Goal: Task Accomplishment & Management: Manage account settings

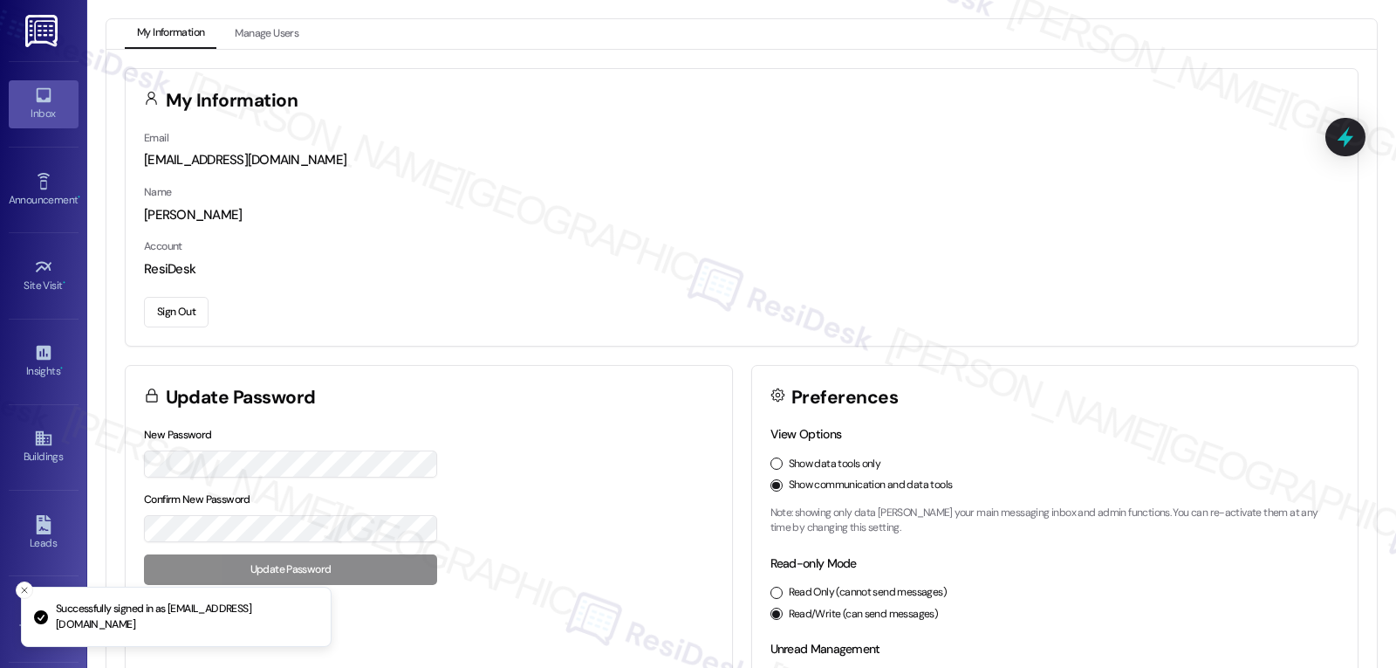
click at [51, 102] on link "Inbox" at bounding box center [44, 103] width 70 height 47
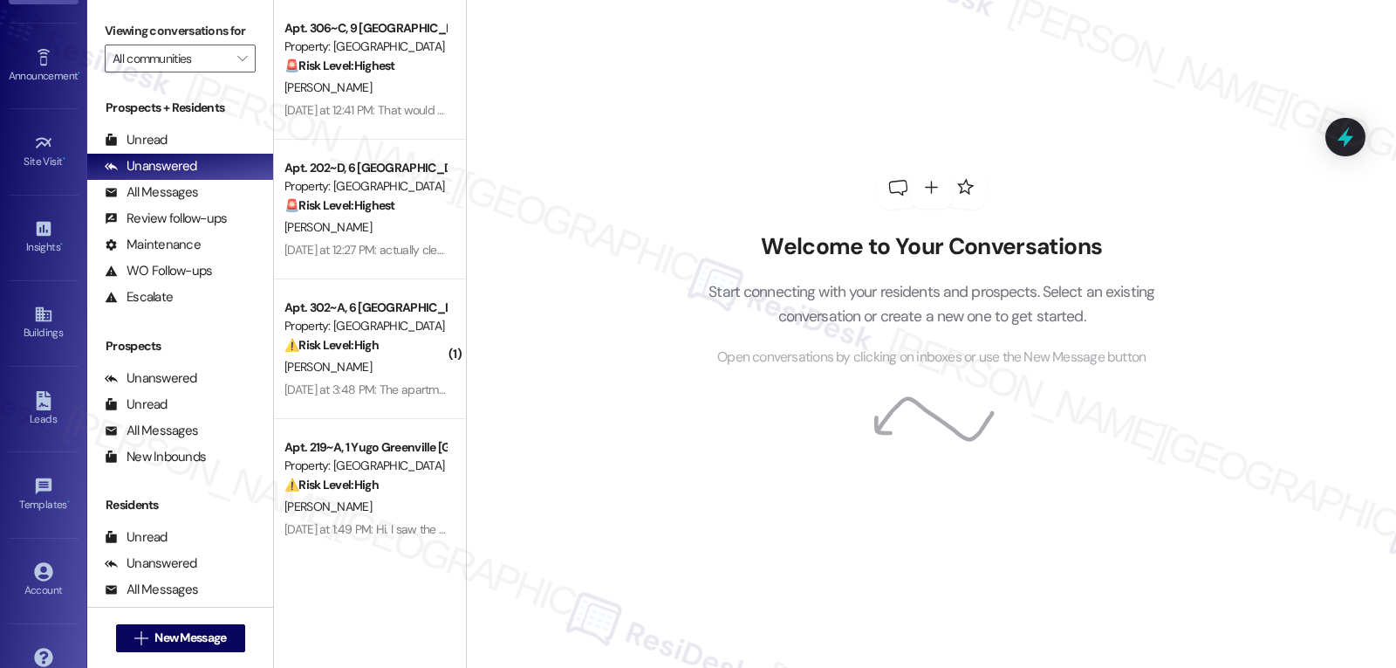
scroll to position [165, 0]
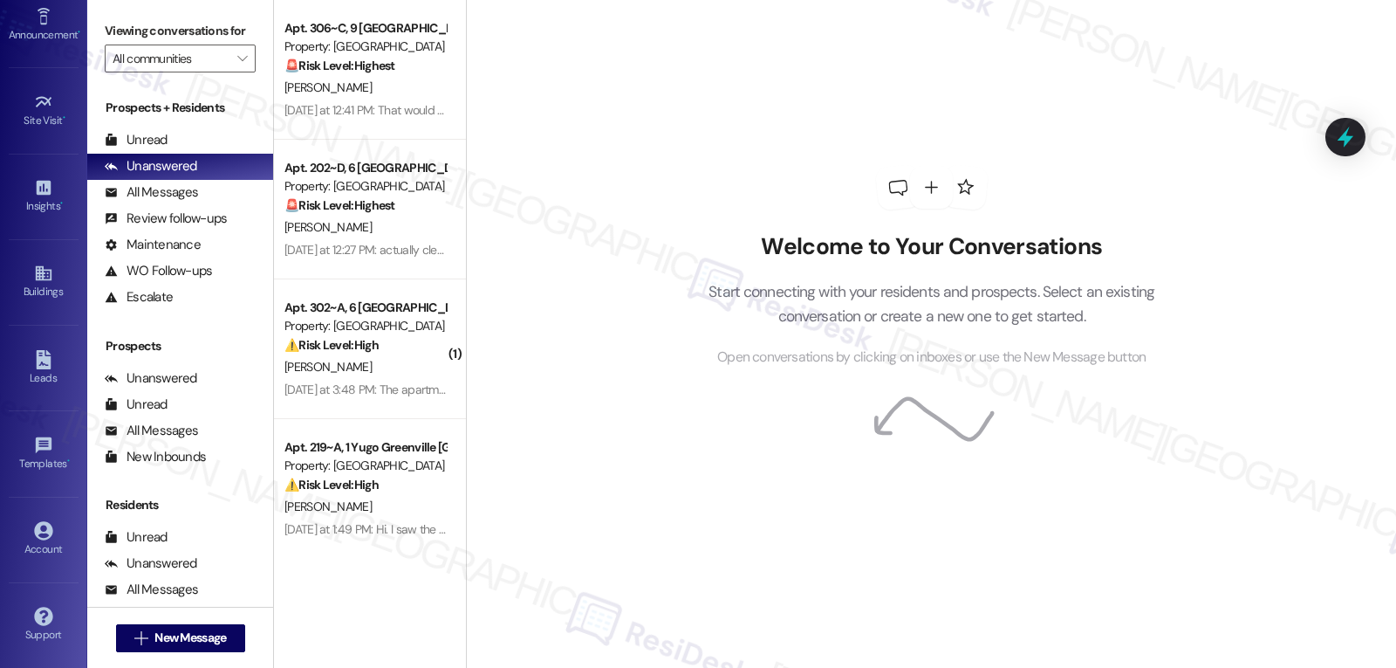
click at [43, 515] on div "Account Go to Account" at bounding box center [44, 539] width 70 height 86
click at [37, 532] on icon at bounding box center [43, 530] width 18 height 18
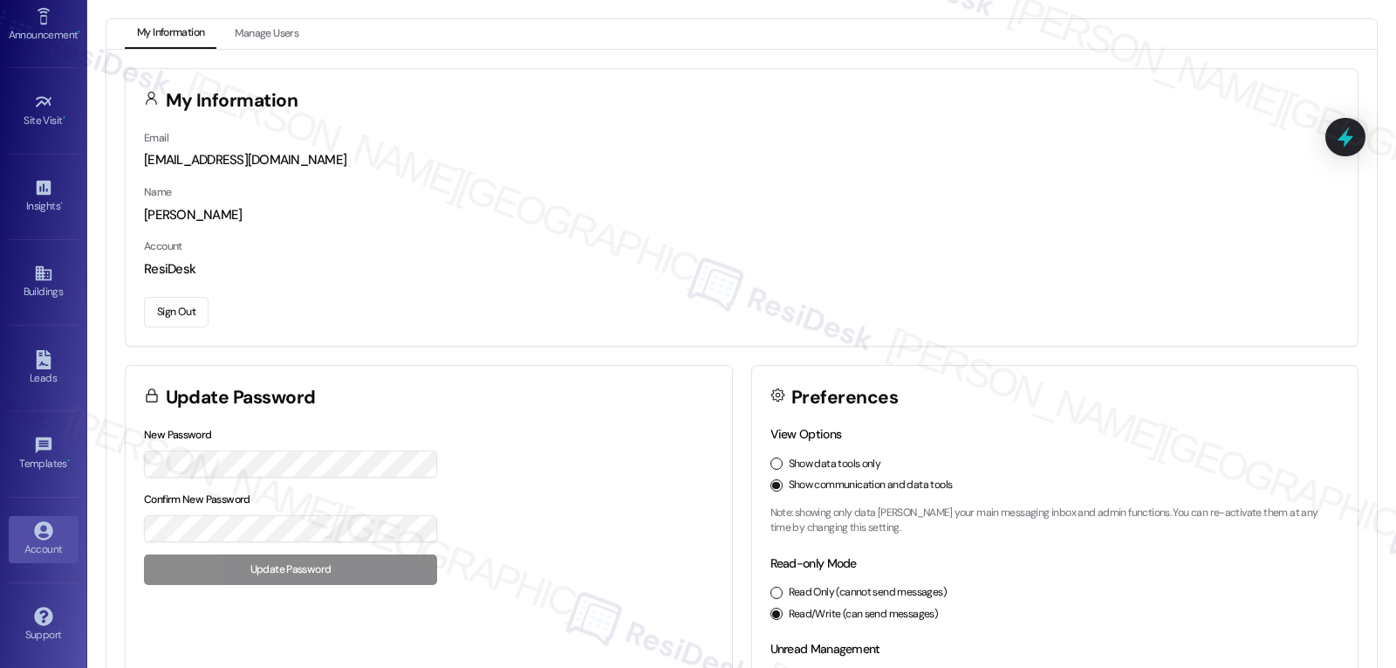
click at [180, 305] on button "Sign Out" at bounding box center [176, 312] width 65 height 31
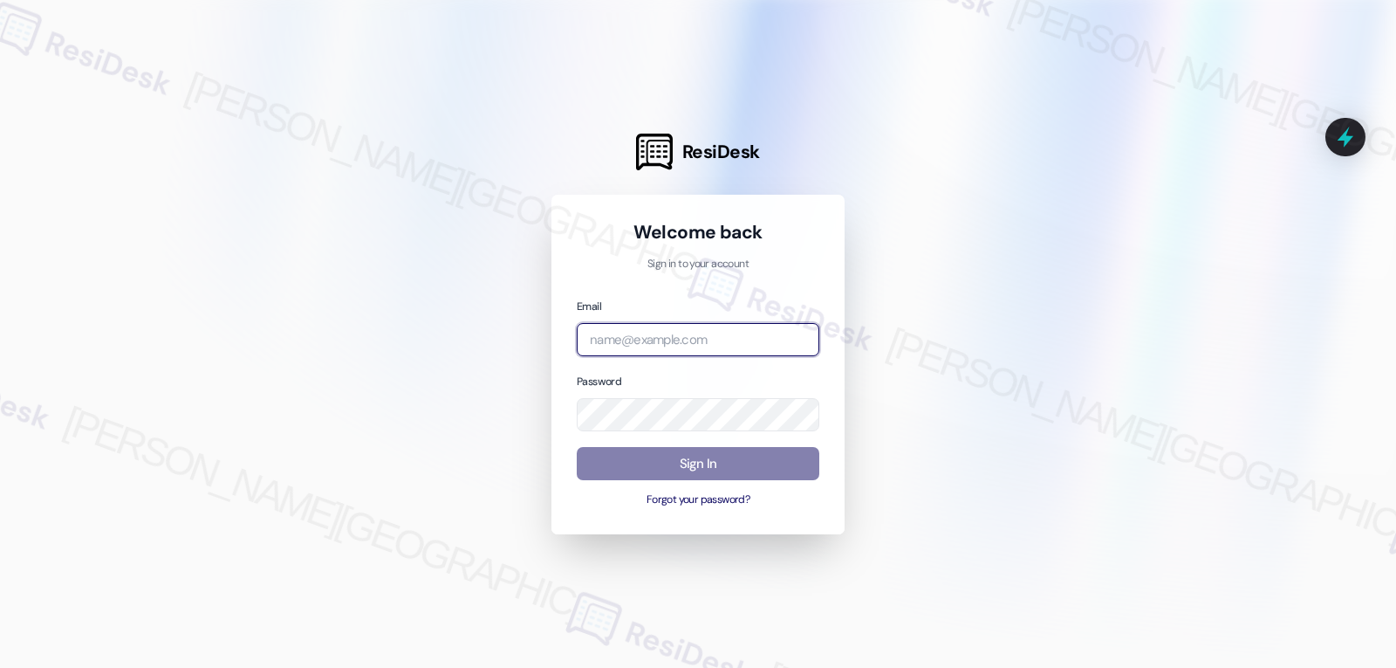
click at [661, 349] on input "email" at bounding box center [698, 340] width 243 height 34
paste input "automated-surveys-archway_equities-jomar.punay@archway_[DOMAIN_NAME]"
type input "automated-surveys-archway_equities-jomar.punay@archway_[DOMAIN_NAME]"
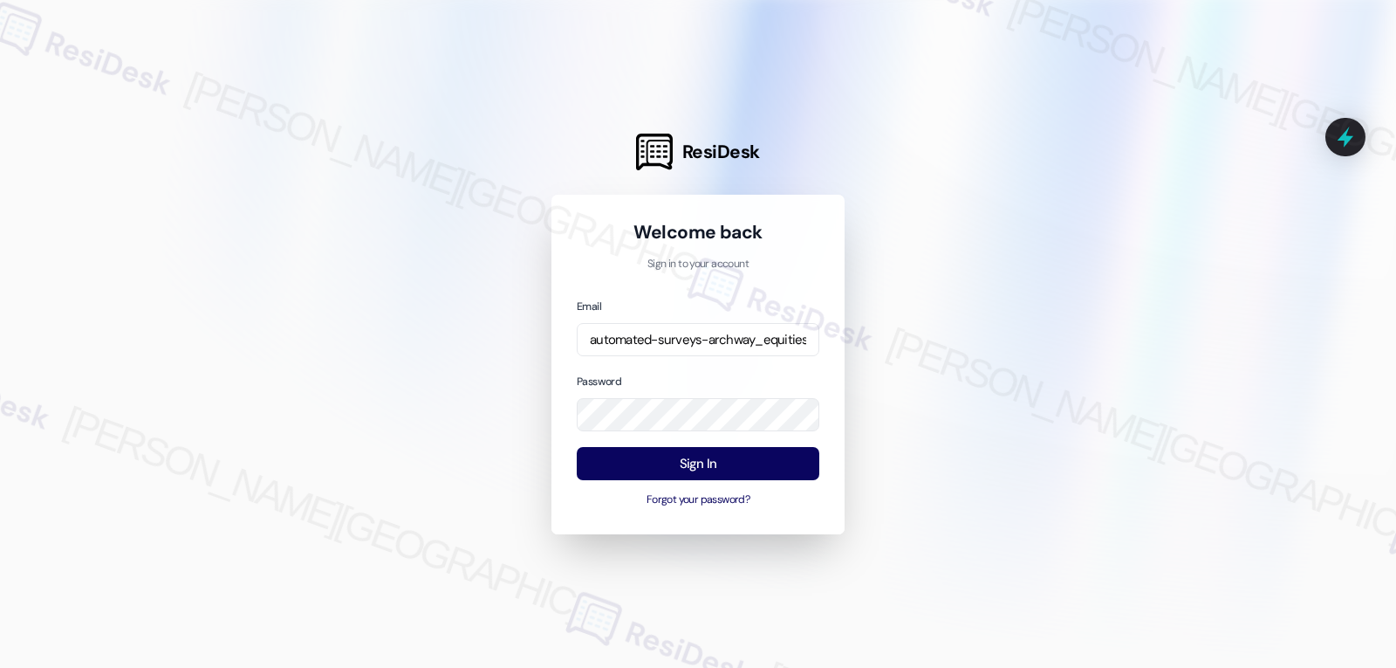
click at [969, 323] on div at bounding box center [698, 334] width 1396 height 668
click at [688, 464] on button "Sign In" at bounding box center [698, 464] width 243 height 34
